Goal: Information Seeking & Learning: Learn about a topic

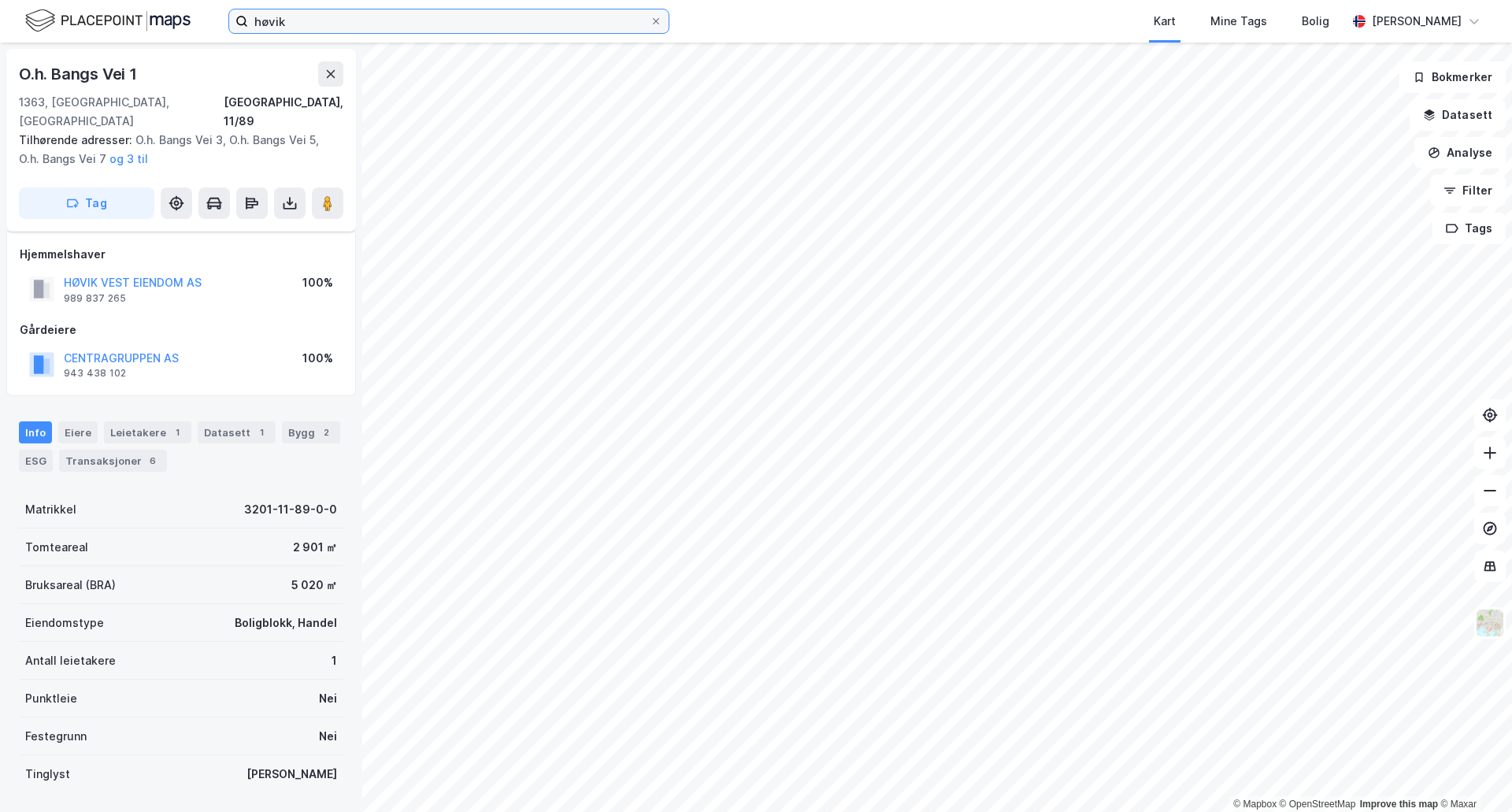
click at [304, 22] on input "høvik" at bounding box center [449, 21] width 401 height 24
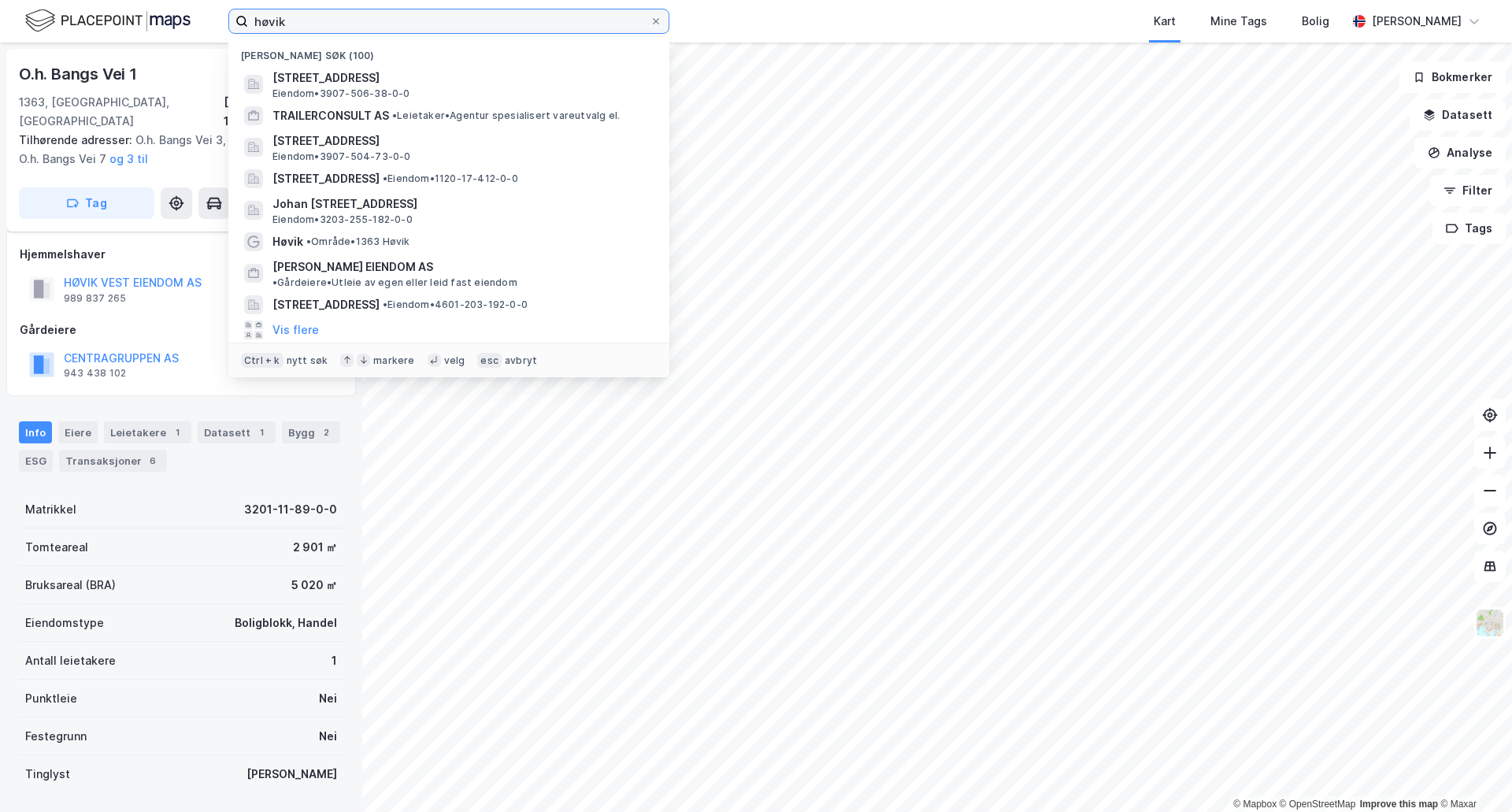
scroll to position [20, 0]
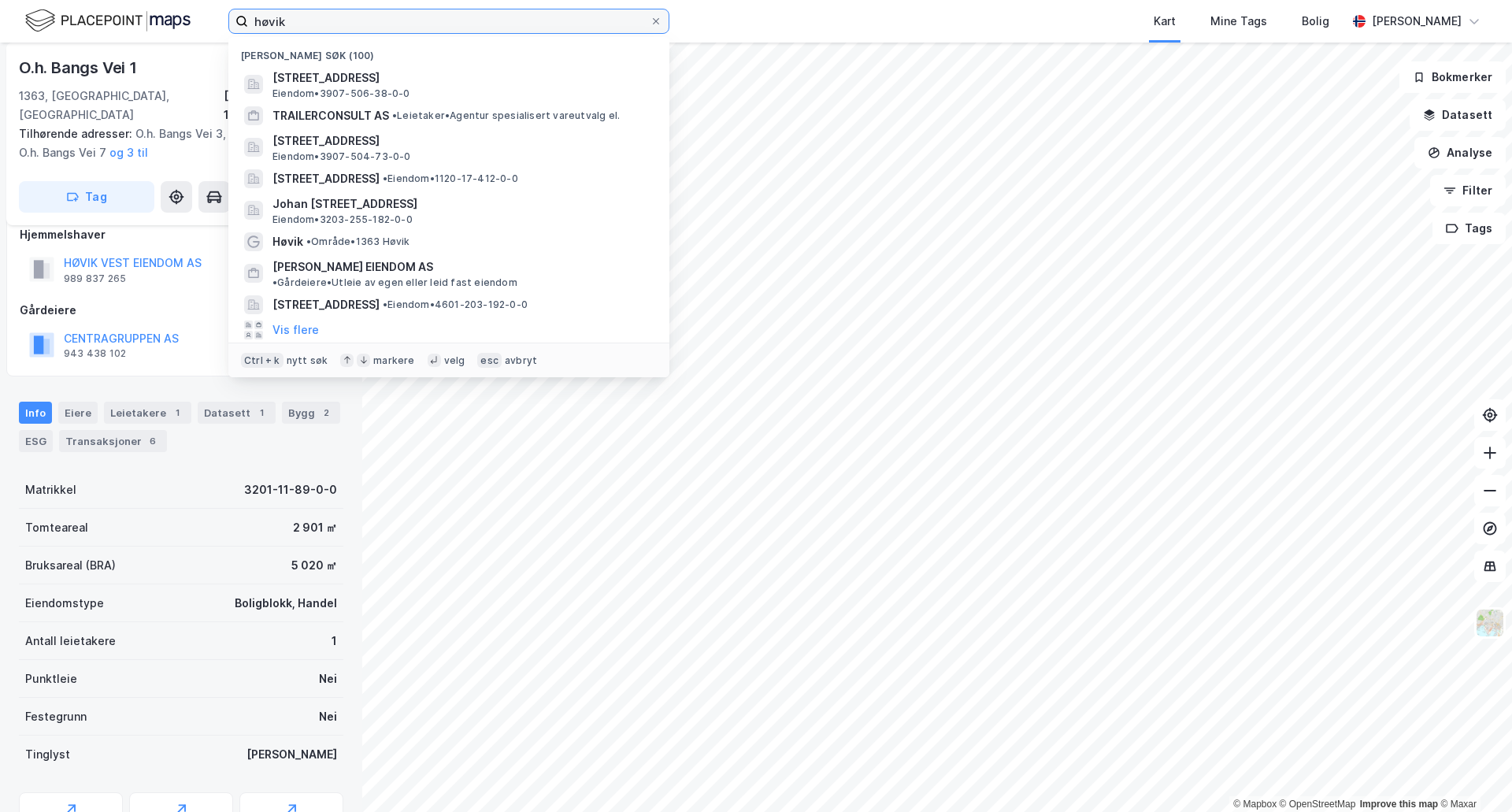
click at [298, 20] on input "høvik" at bounding box center [449, 21] width 401 height 24
type input "h"
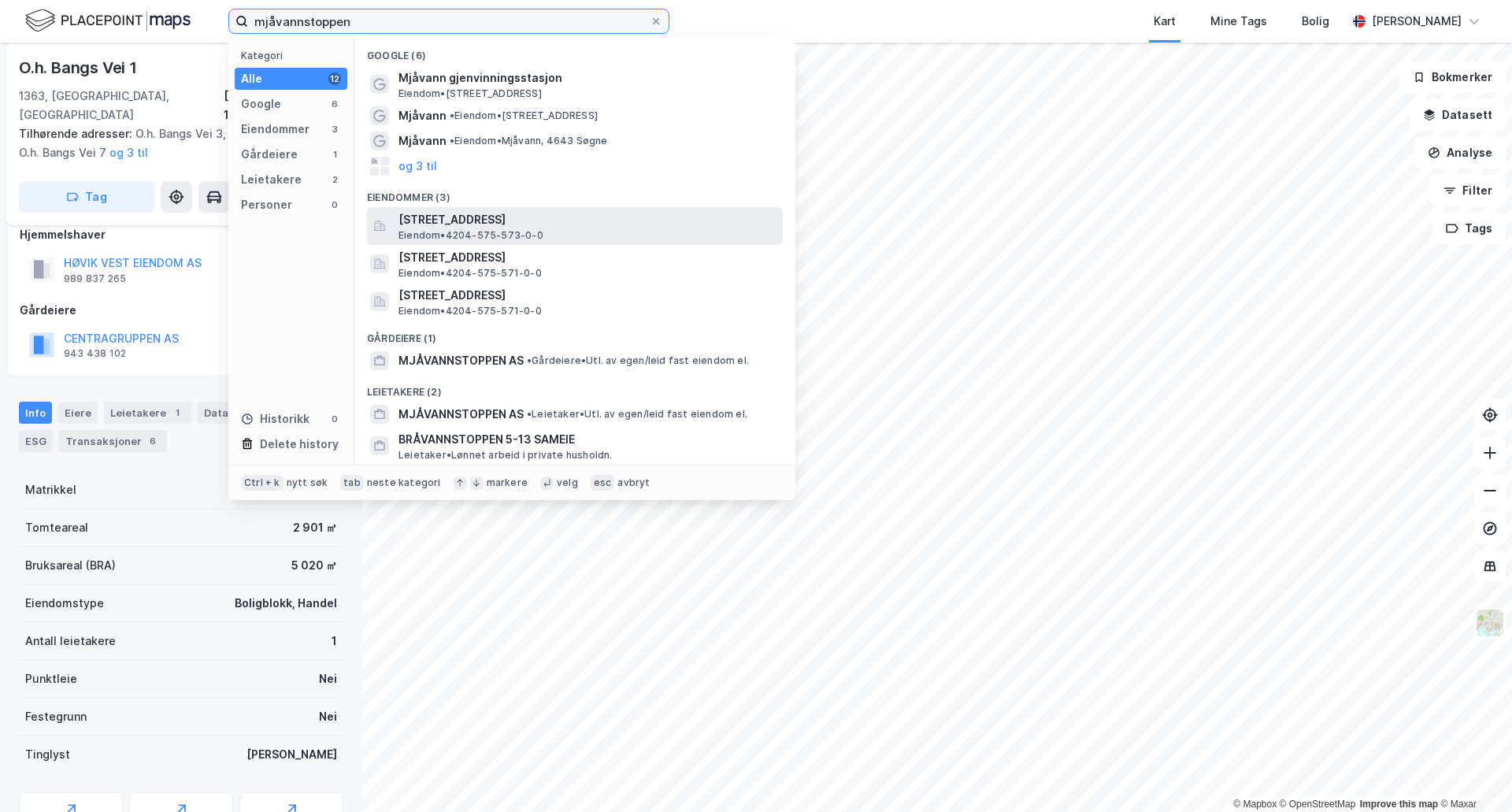
type input "mjåvannstoppen"
click at [457, 235] on span "Eiendom • 4204-575-573-0-0" at bounding box center [471, 235] width 145 height 12
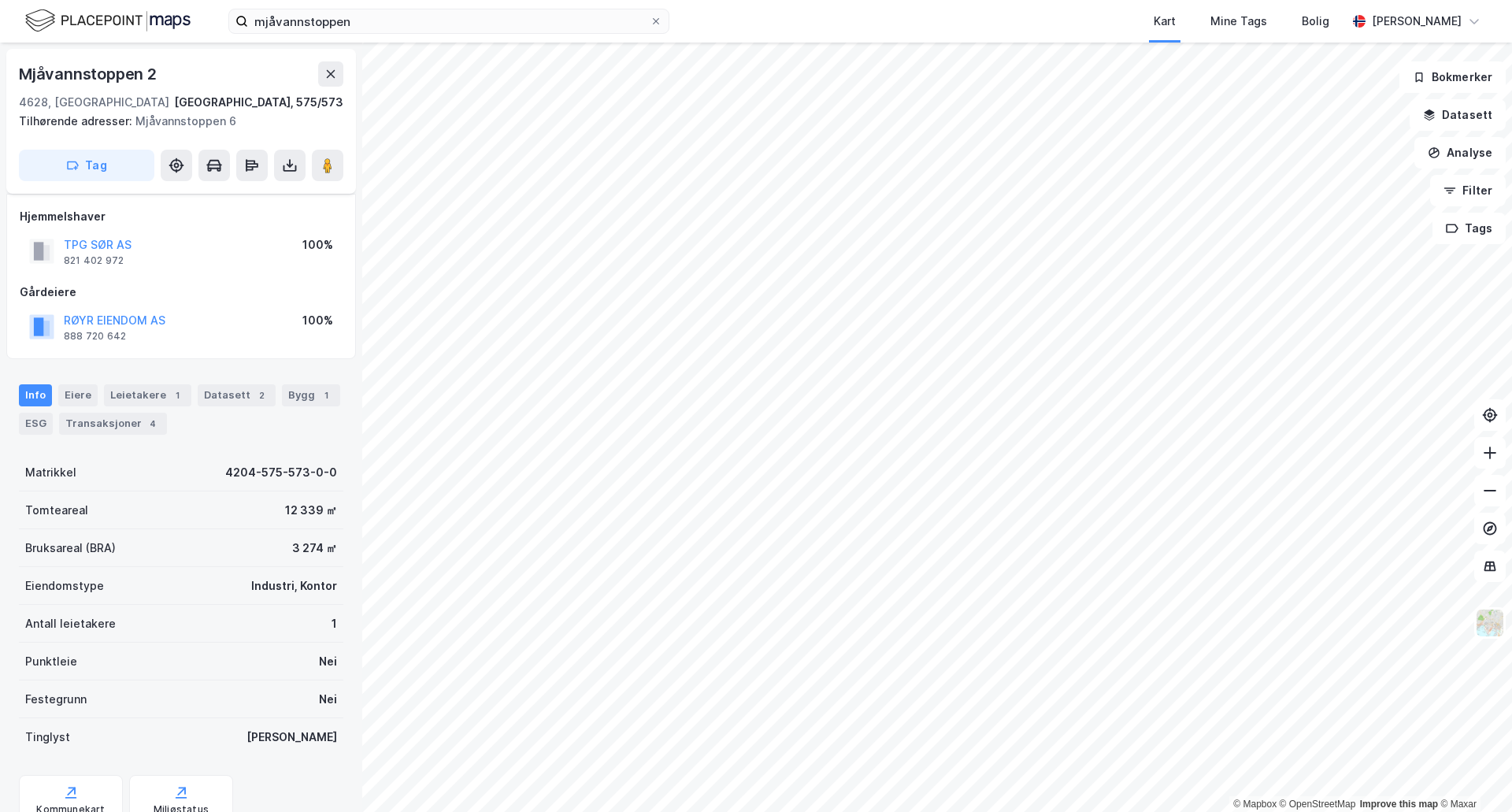
scroll to position [20, 0]
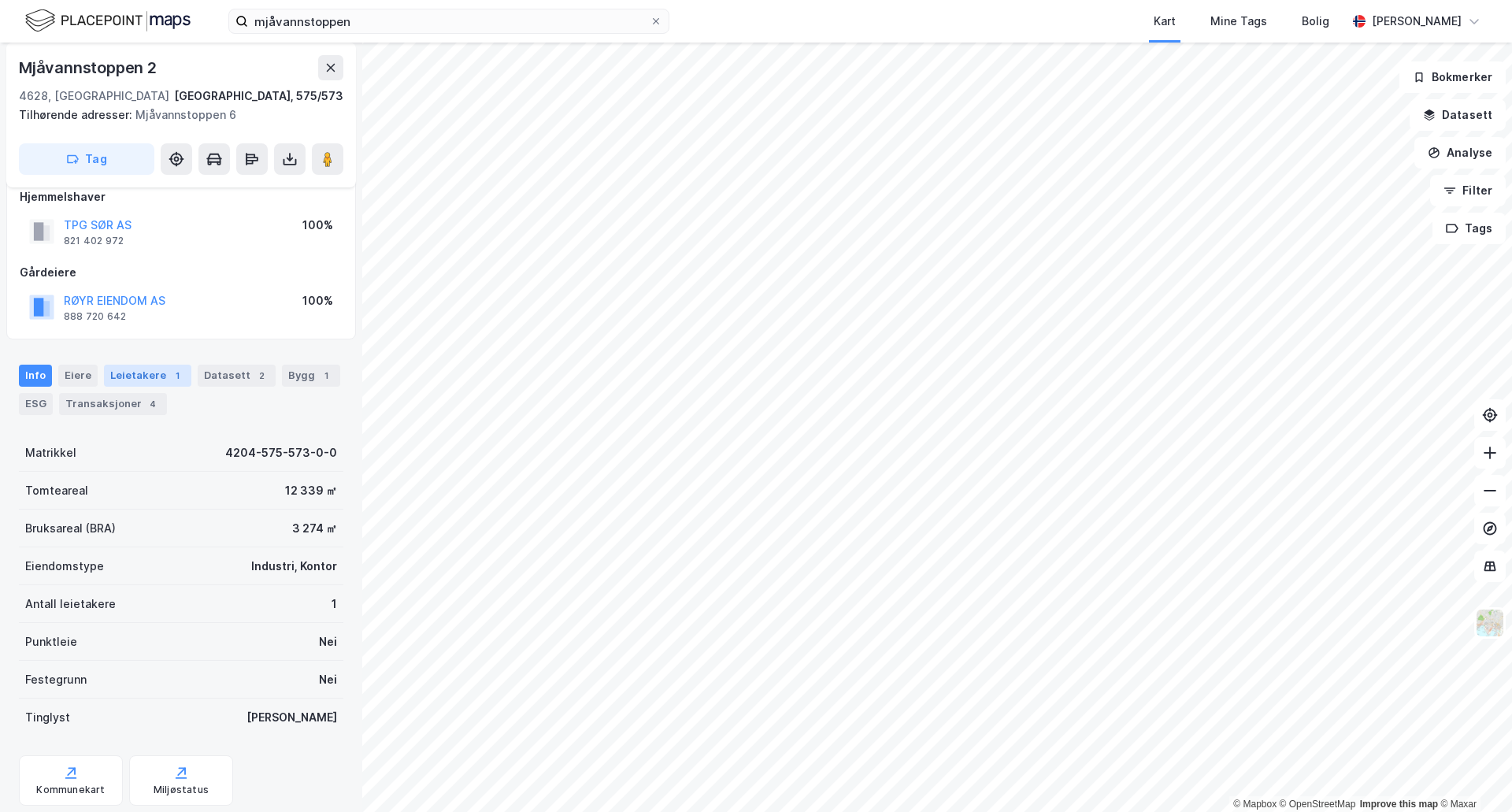
click at [140, 373] on div "Leietakere 1" at bounding box center [147, 375] width 87 height 22
